Goal: Transaction & Acquisition: Purchase product/service

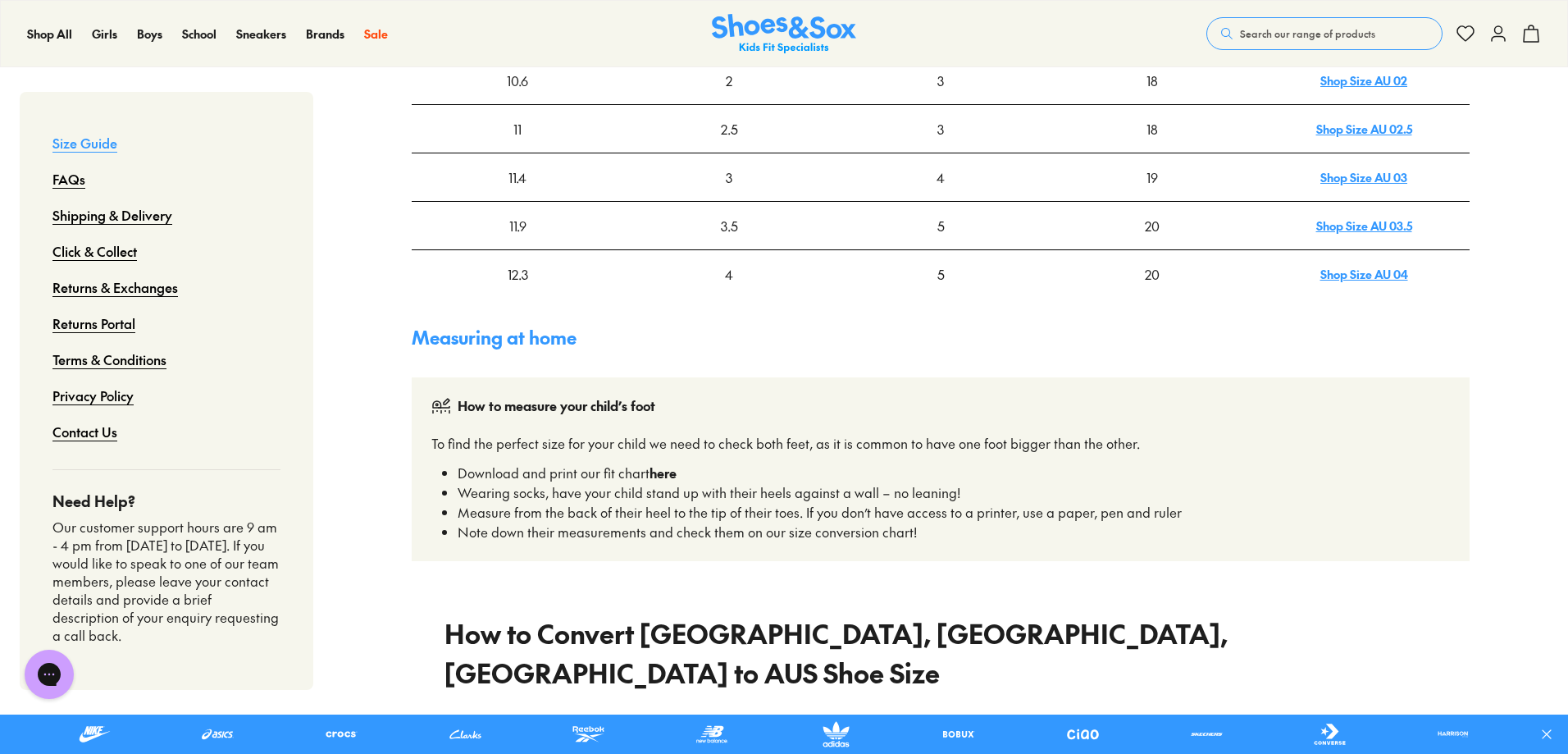
scroll to position [738, 0]
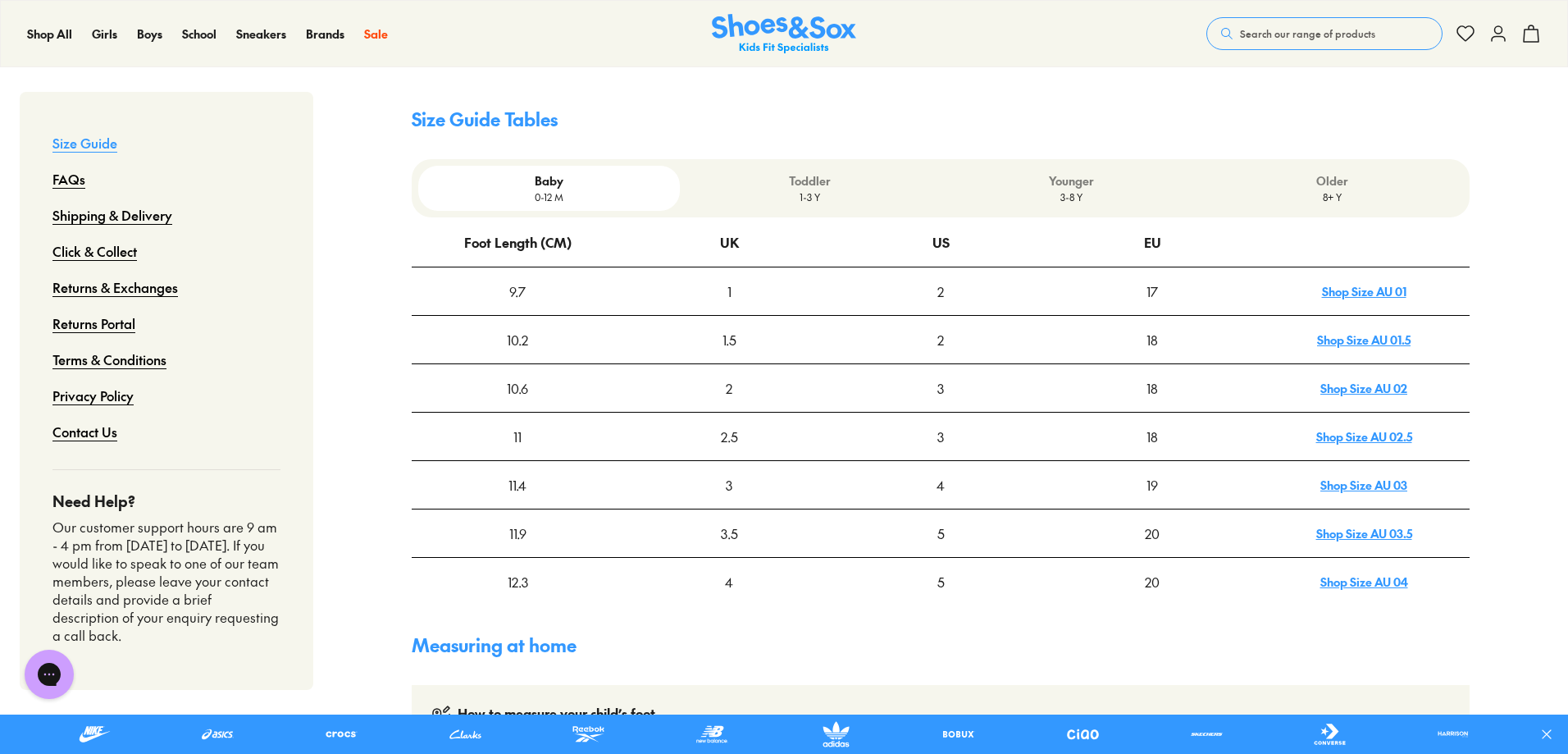
click at [1070, 204] on p "3-8 Y" at bounding box center [1071, 197] width 247 height 15
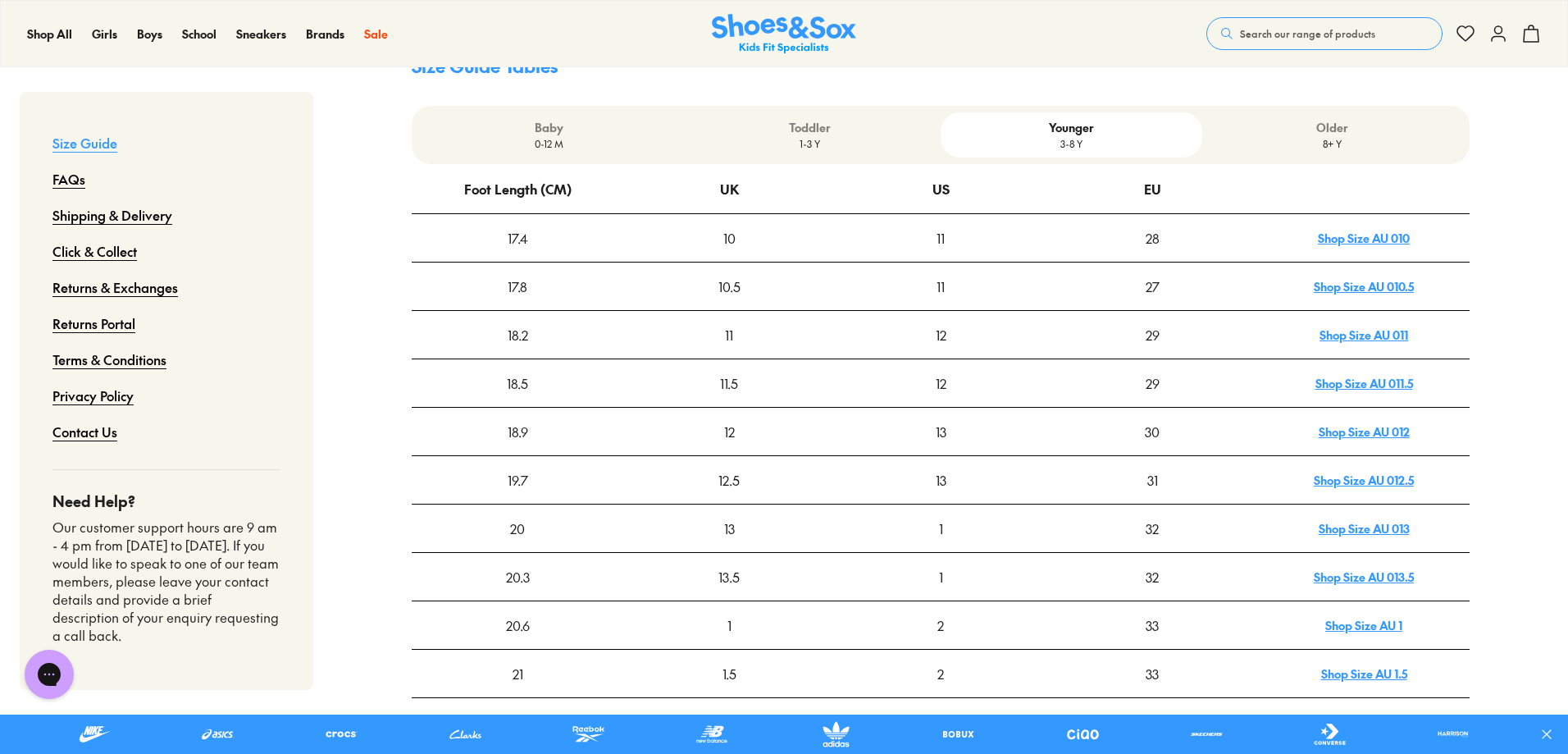
scroll to position [492, 0]
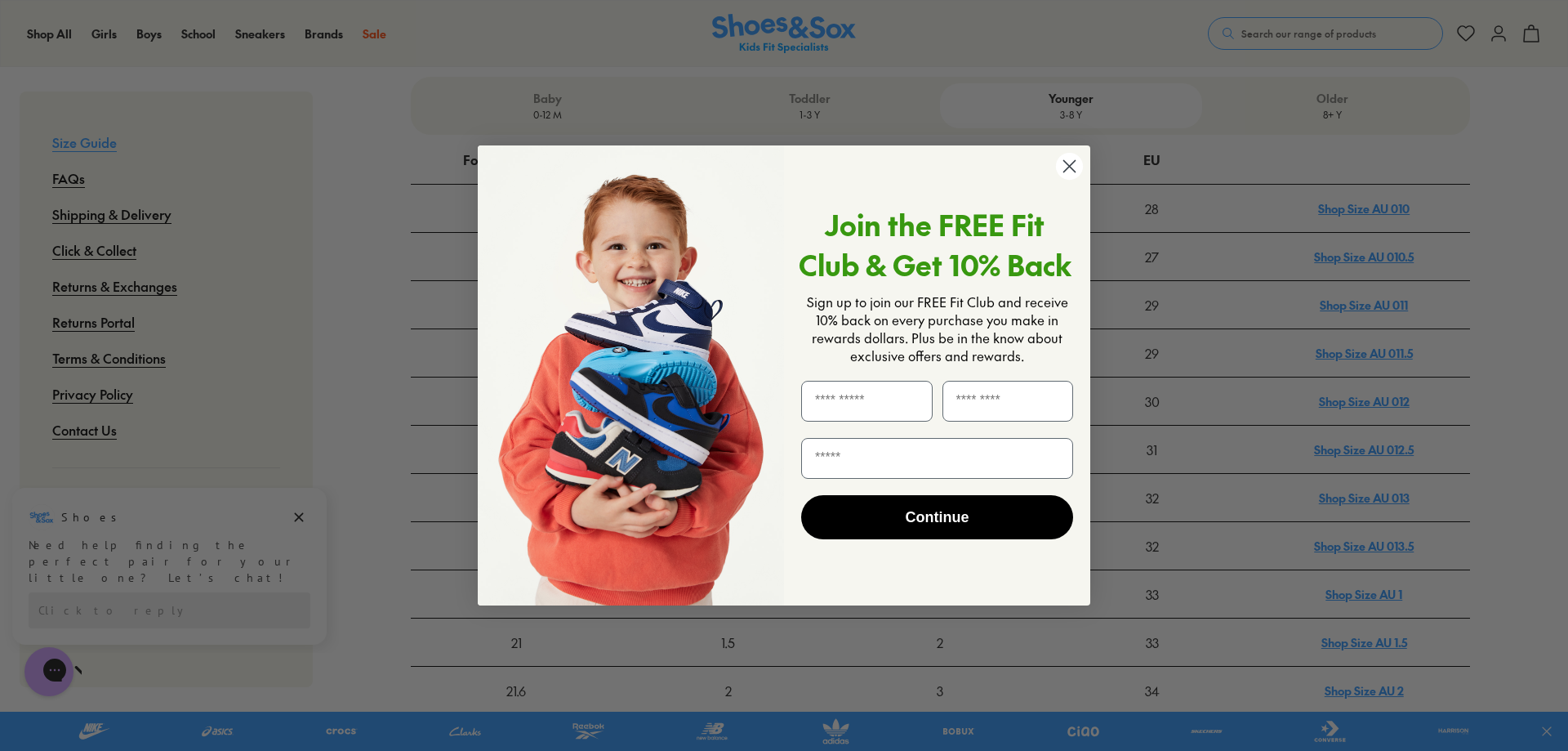
click at [1072, 160] on circle "Close dialog" at bounding box center [1069, 166] width 27 height 27
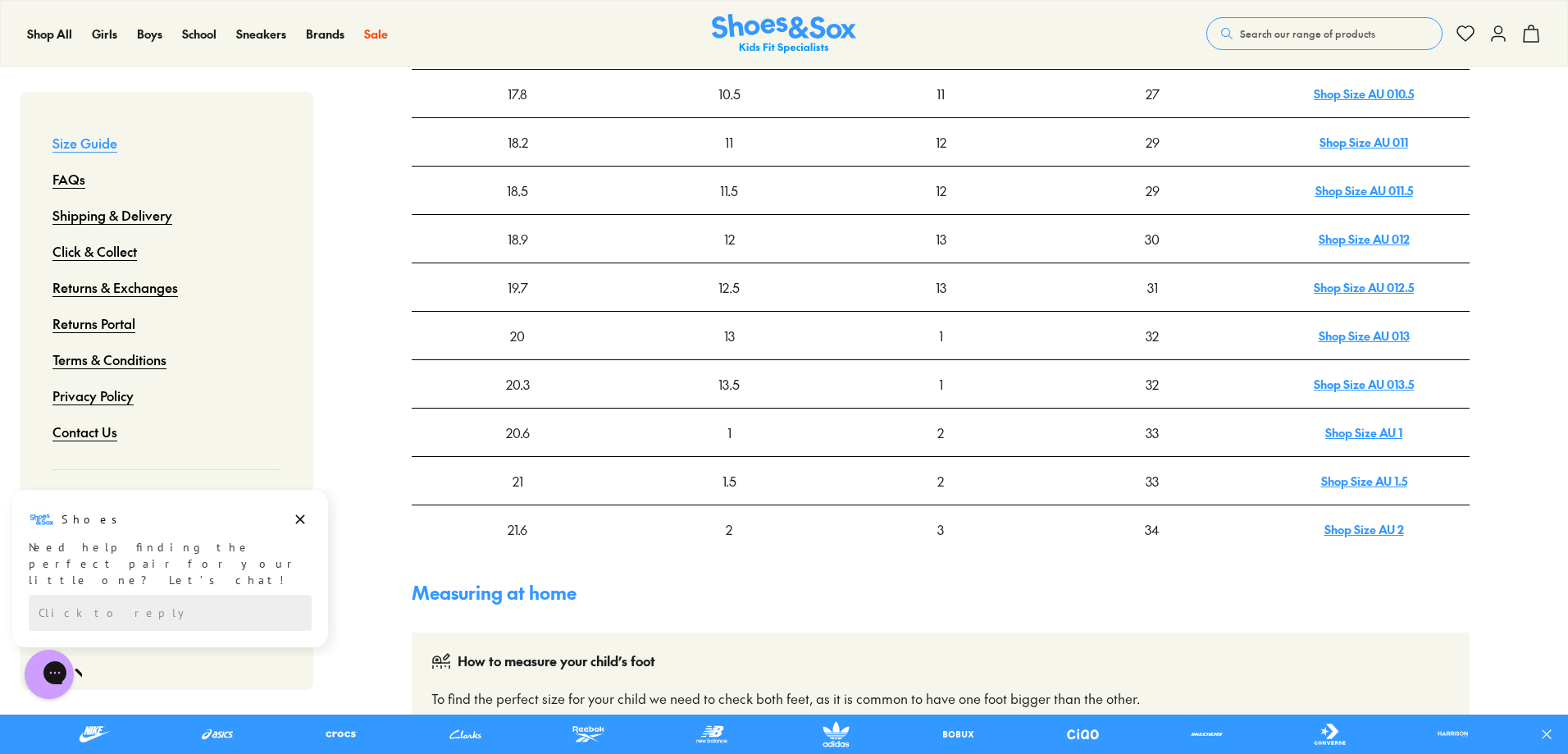
scroll to position [574, 0]
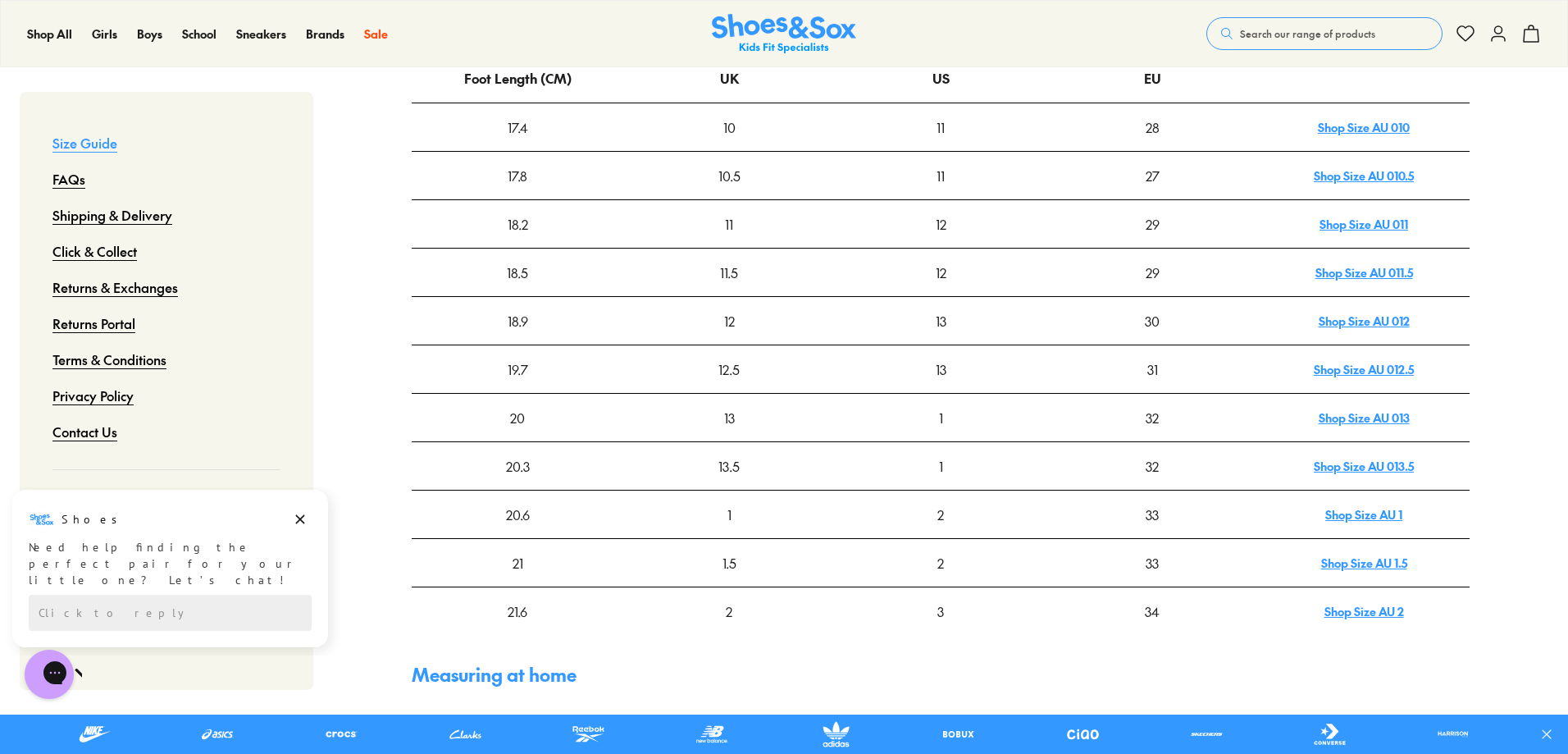
click at [1359, 424] on link "Shop Size AU 013" at bounding box center [1364, 418] width 91 height 17
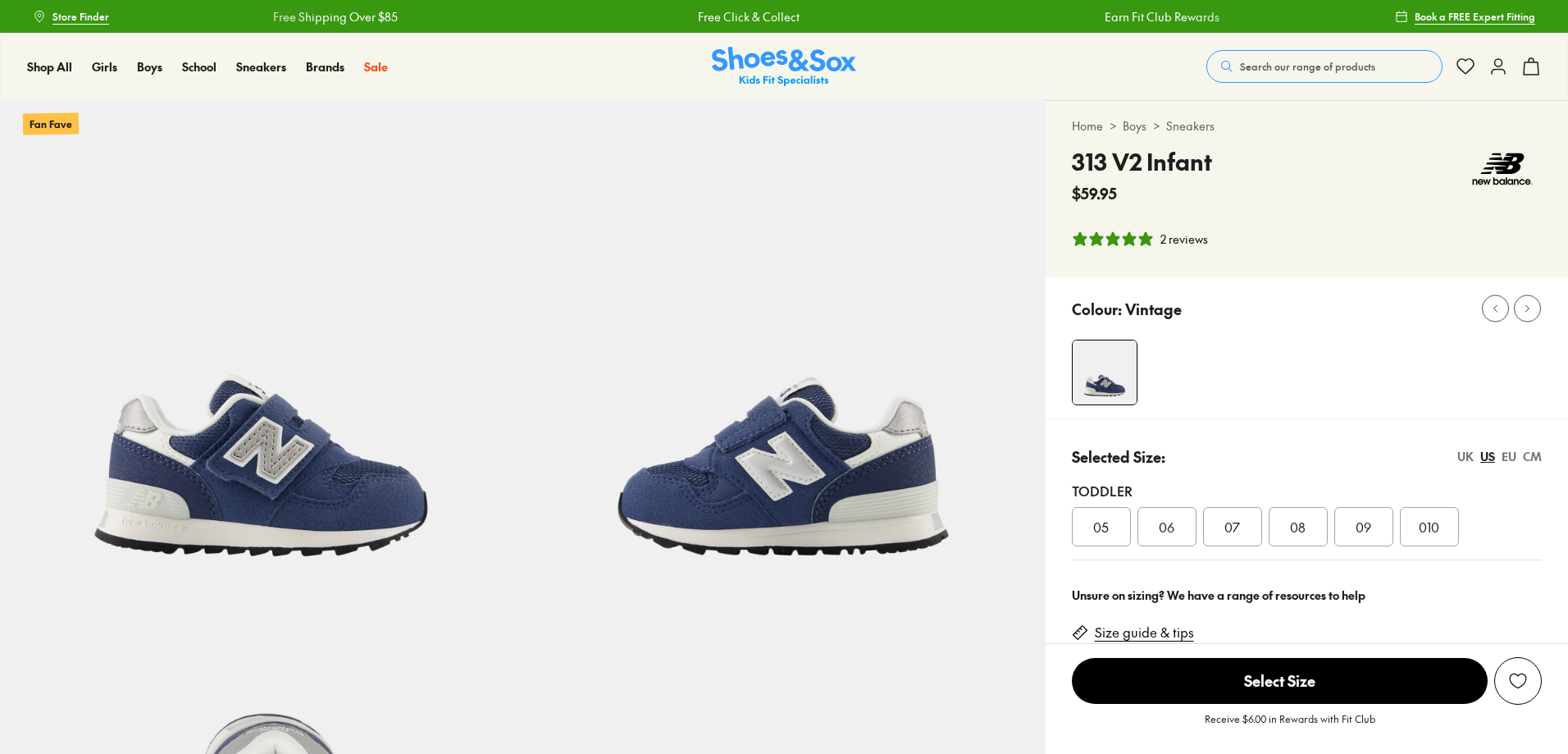
select select "*"
